Goal: Navigation & Orientation: Find specific page/section

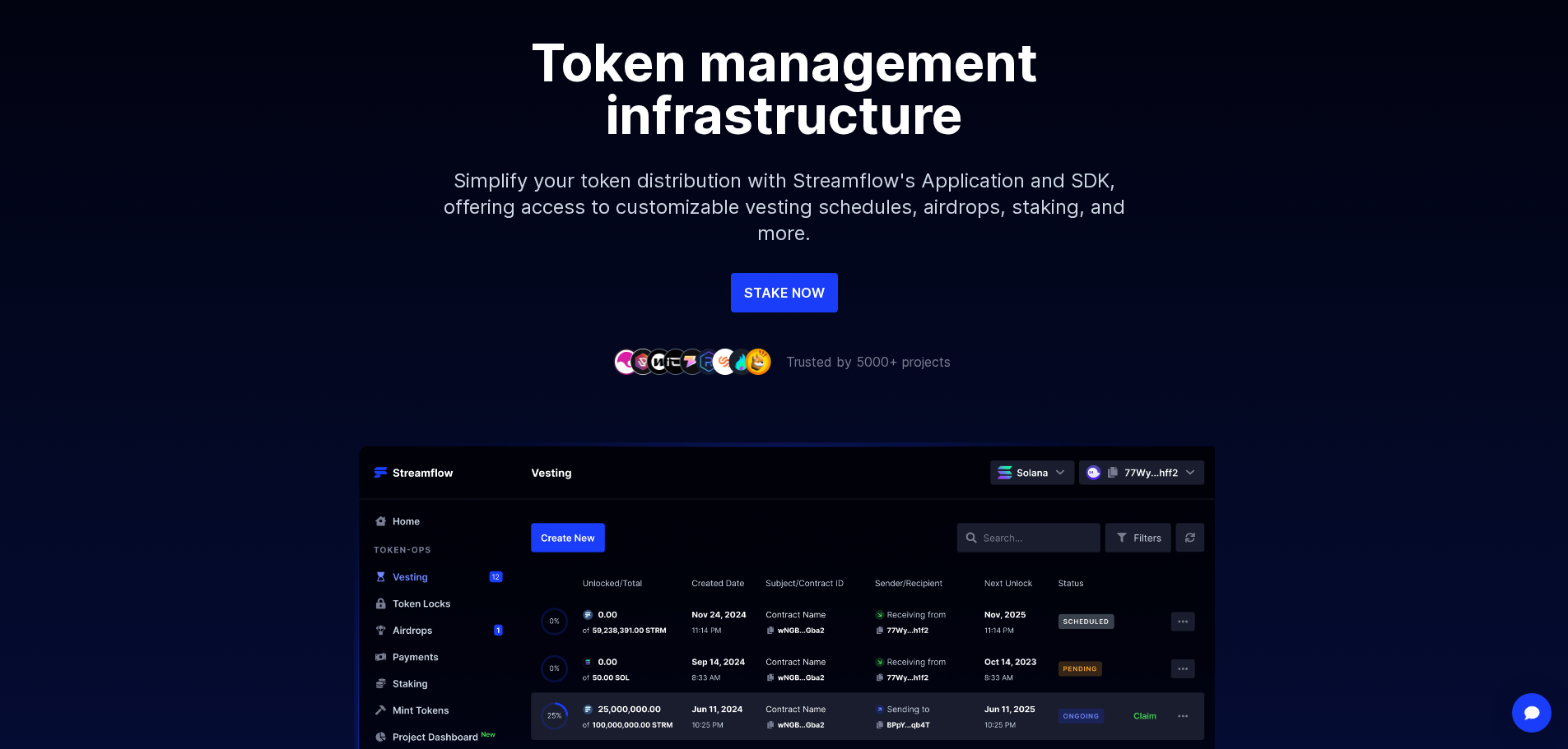
scroll to position [247, 0]
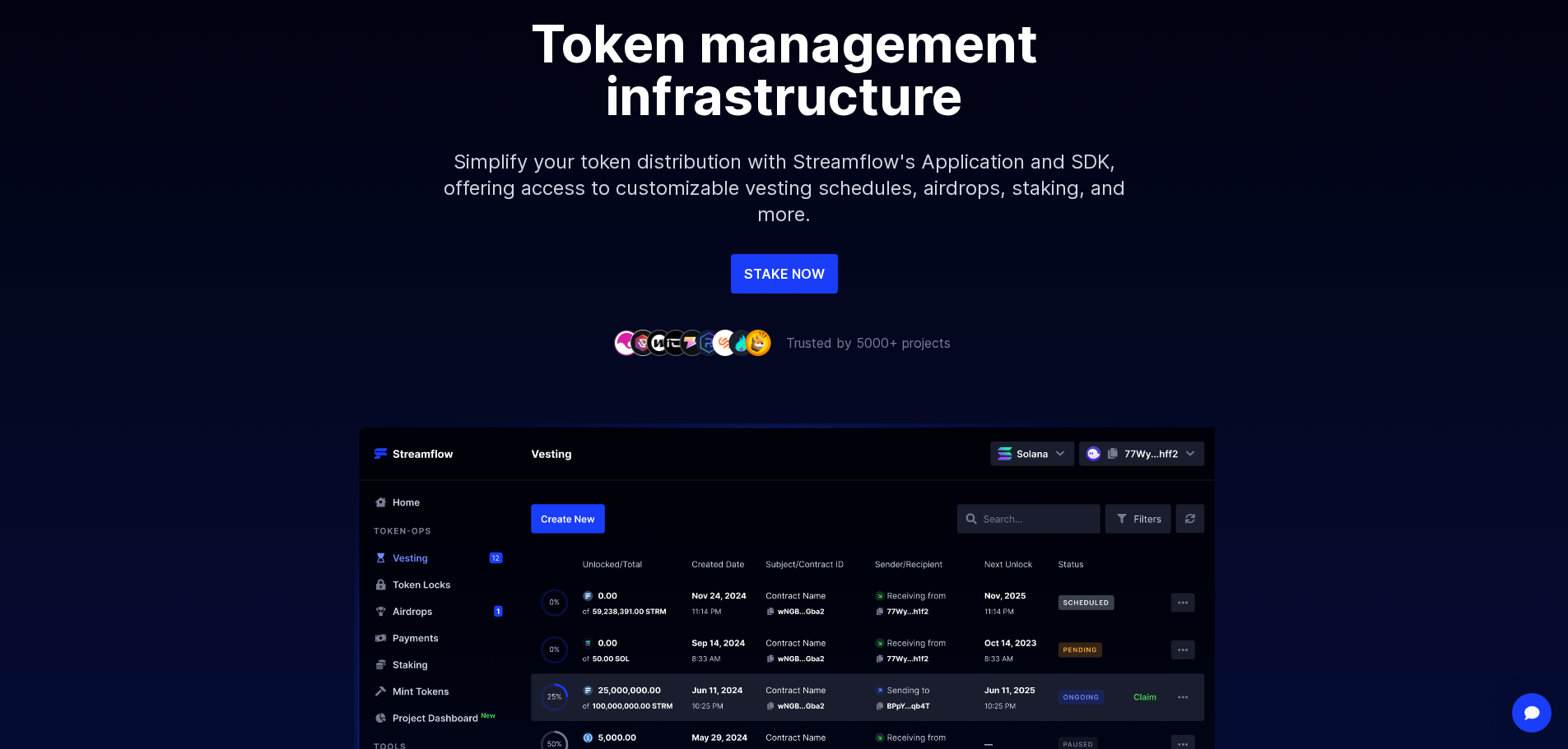
click at [1461, 160] on div "Token management infrastructure Simplify your token distribution with Streamflo…" at bounding box center [784, 136] width 1568 height 237
click at [787, 279] on link "STAKE NOW" at bounding box center [784, 273] width 107 height 39
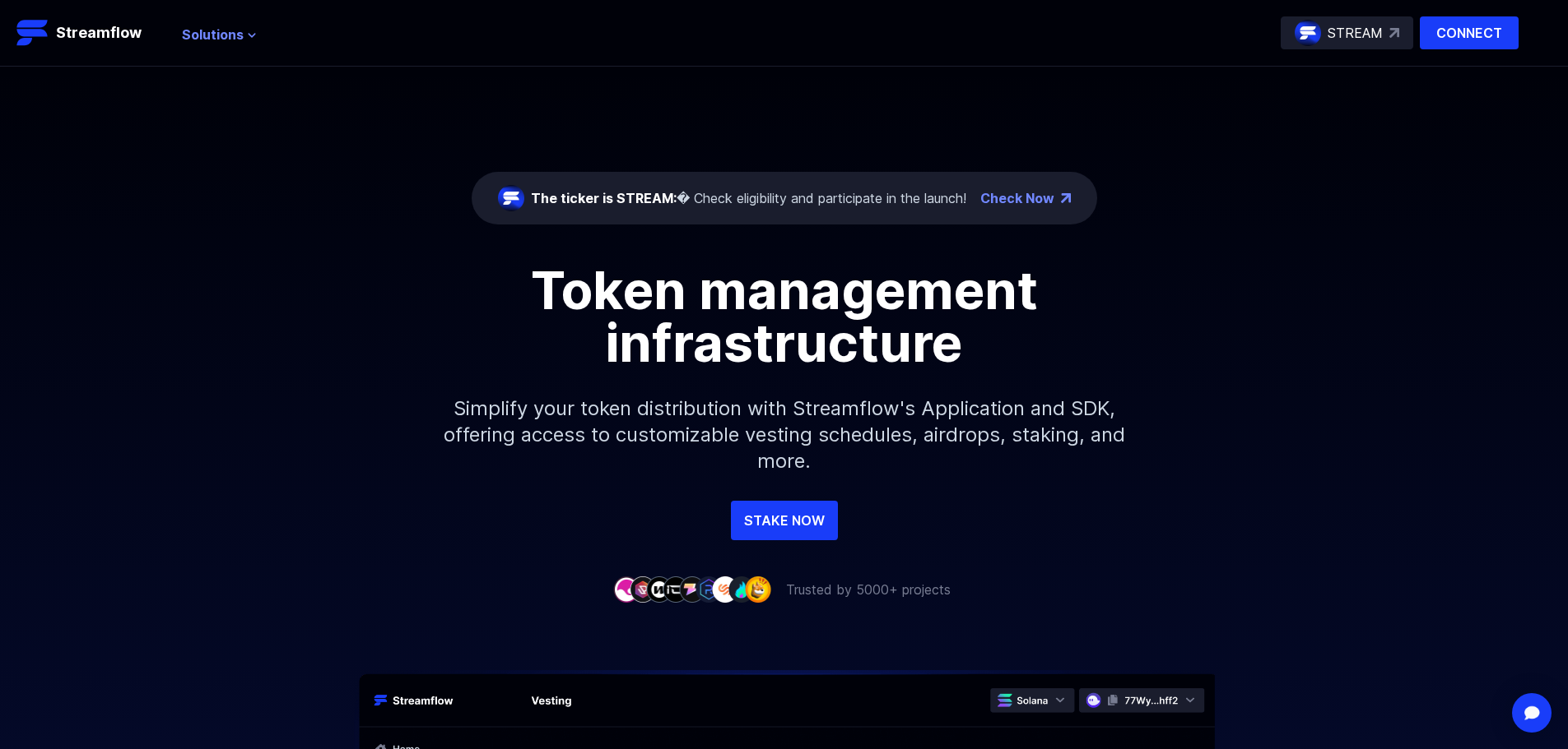
click at [226, 44] on span "Solutions" at bounding box center [213, 34] width 61 height 20
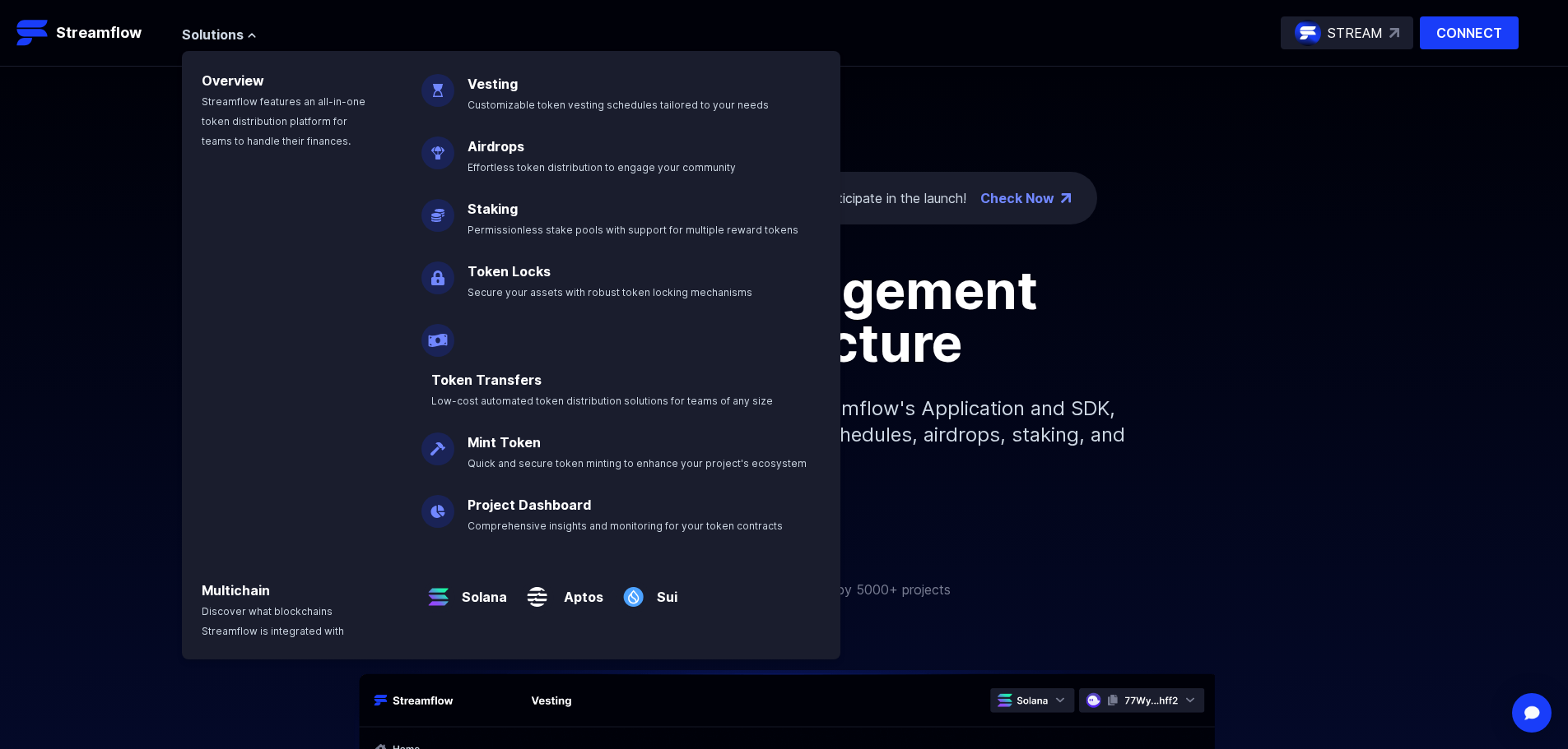
click at [550, 18] on div "Solutions Overview Streamflow features an all-in-one token distribution platfor…" at bounding box center [850, 33] width 1337 height 33
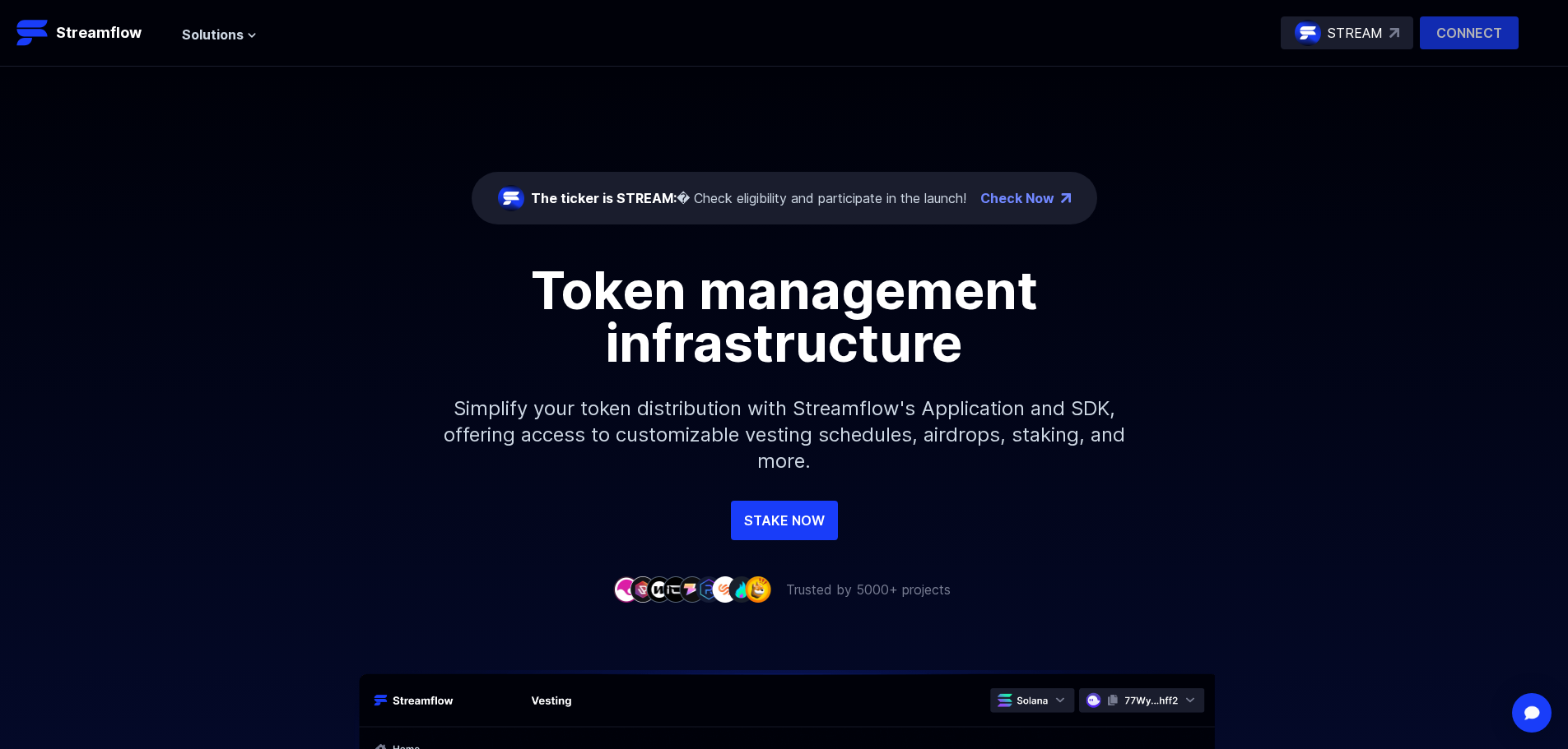
click at [1451, 32] on p "CONNECT" at bounding box center [1469, 33] width 99 height 33
click at [82, 34] on p "Streamflow" at bounding box center [99, 32] width 86 height 23
click at [1007, 201] on link "Check Now" at bounding box center [1017, 198] width 74 height 20
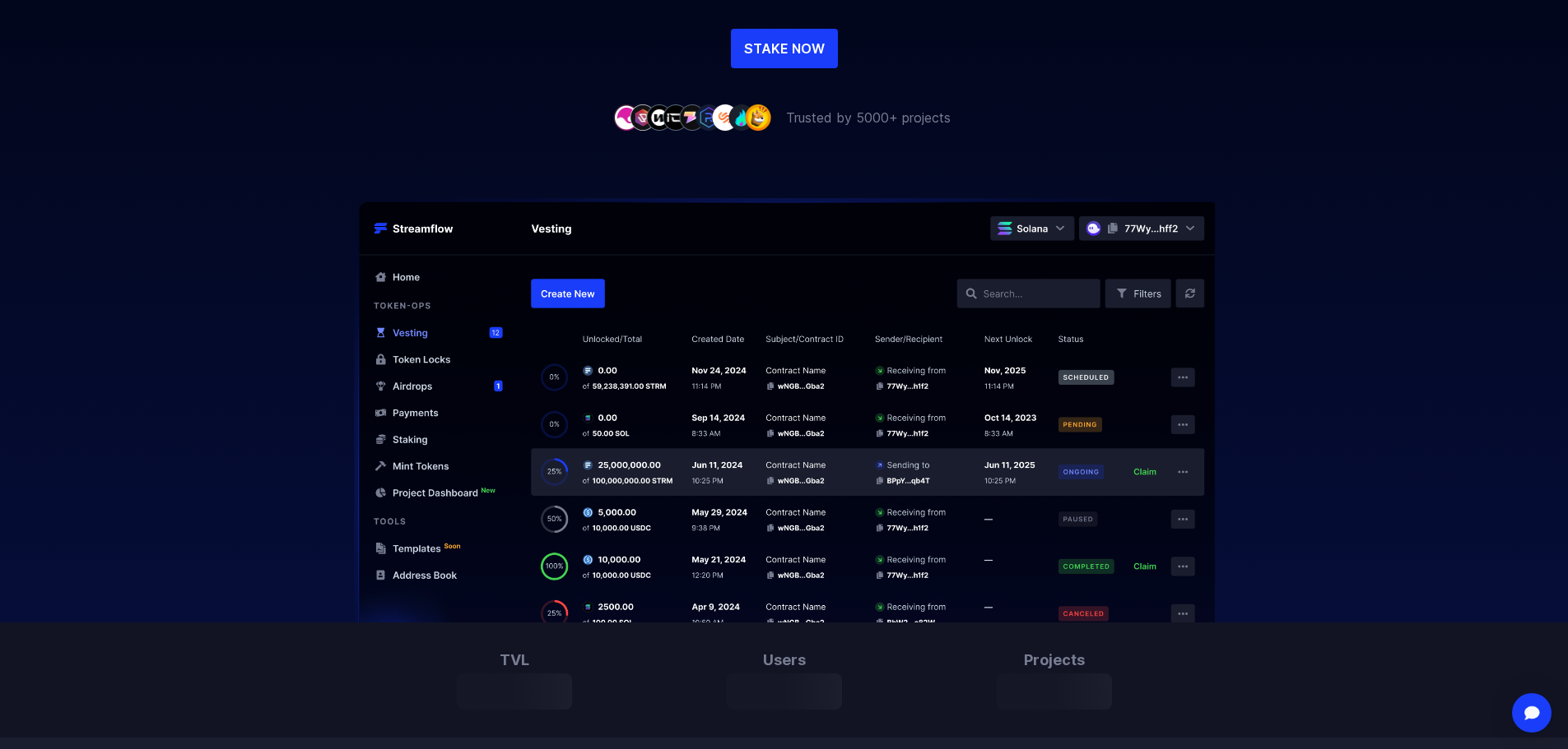
scroll to position [329, 0]
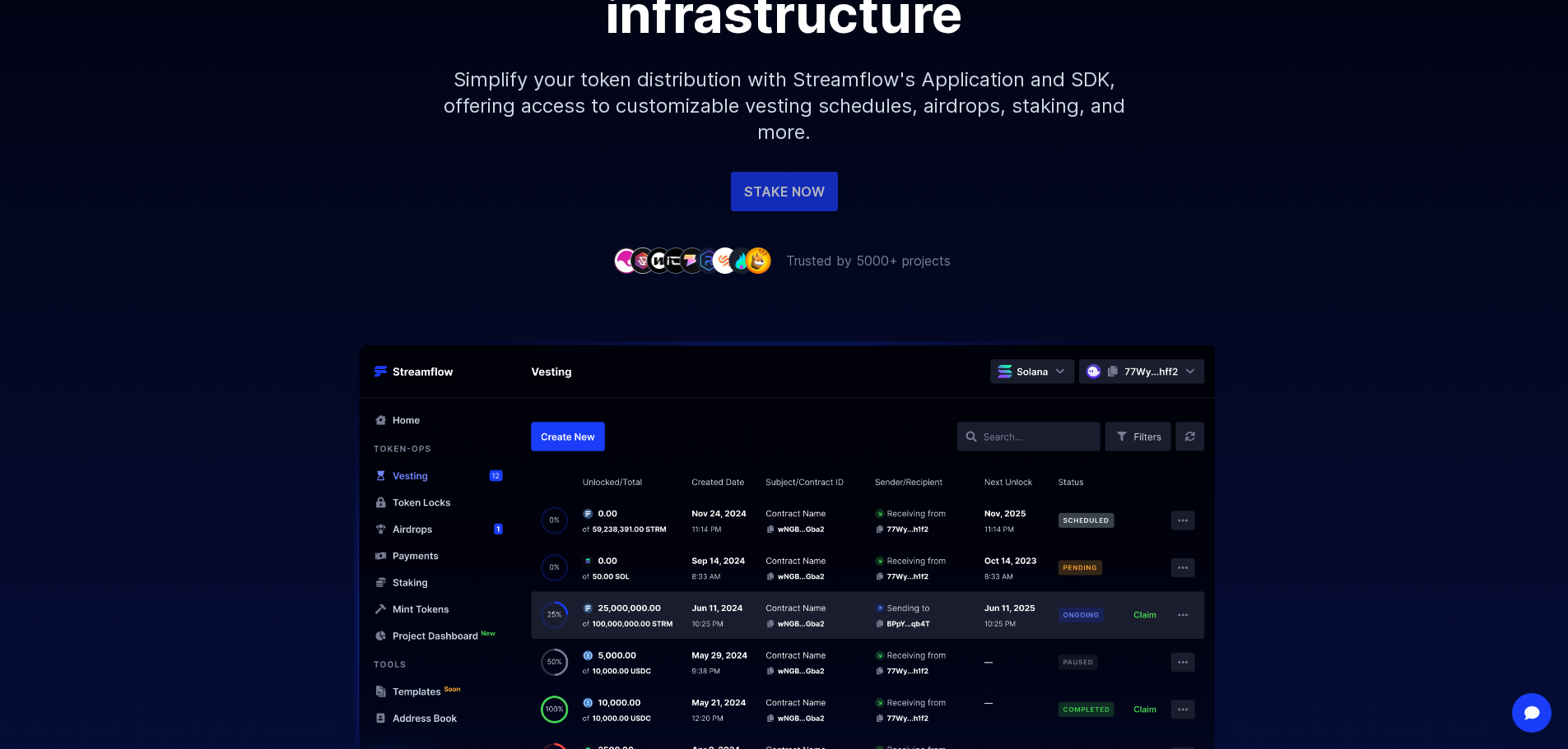
click at [787, 203] on link "STAKE NOW" at bounding box center [784, 191] width 107 height 39
